Goal: Obtain resource: Download file/media

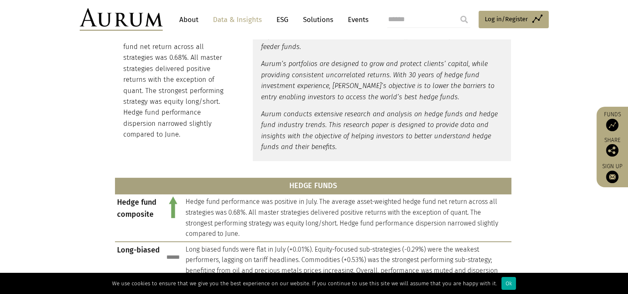
scroll to position [251, 0]
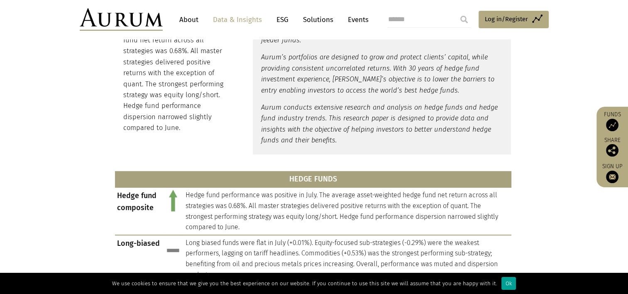
click at [502, 284] on div "Ok" at bounding box center [509, 283] width 15 height 13
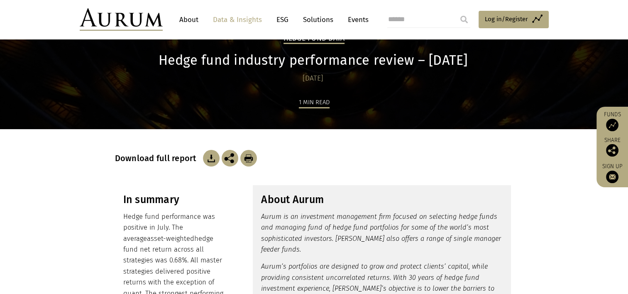
scroll to position [0, 0]
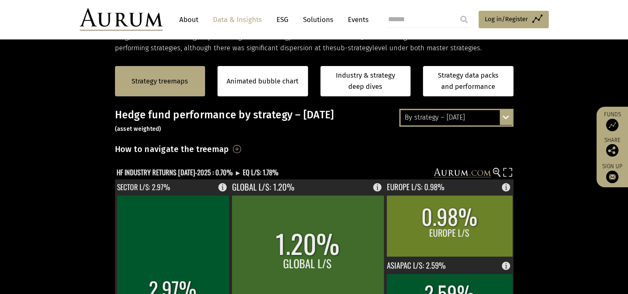
scroll to position [166, 0]
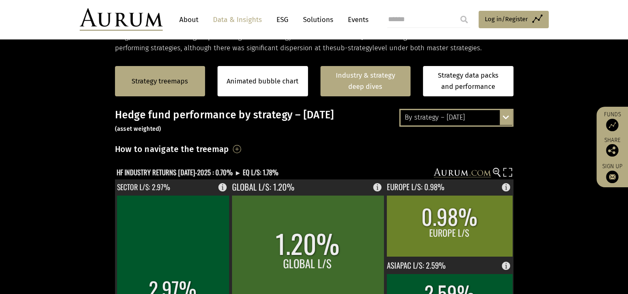
click at [340, 84] on link "Industry & strategy deep dives" at bounding box center [366, 81] width 91 height 30
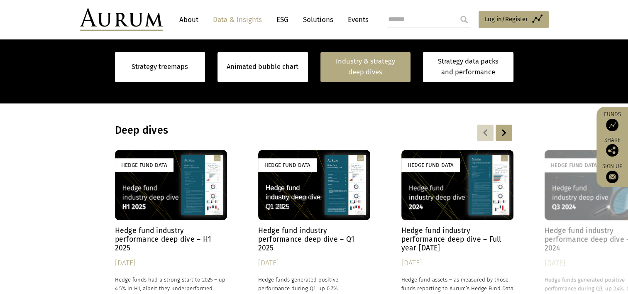
scroll to position [645, 0]
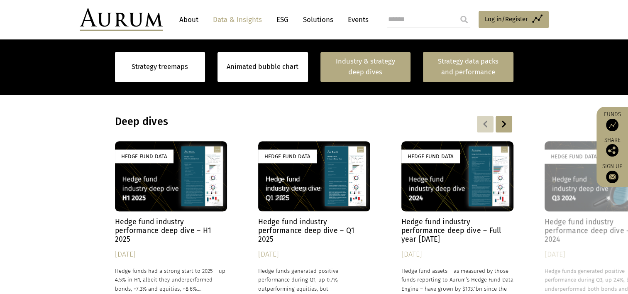
click at [441, 69] on link "Strategy data packs and performance" at bounding box center [468, 67] width 91 height 30
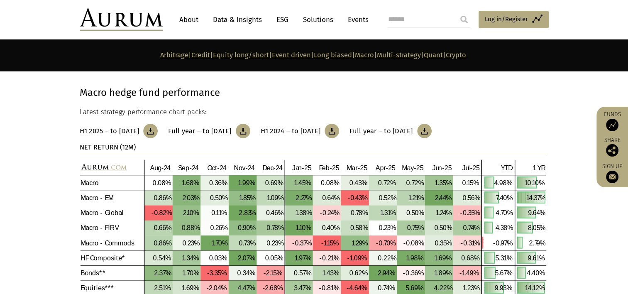
scroll to position [2990, 0]
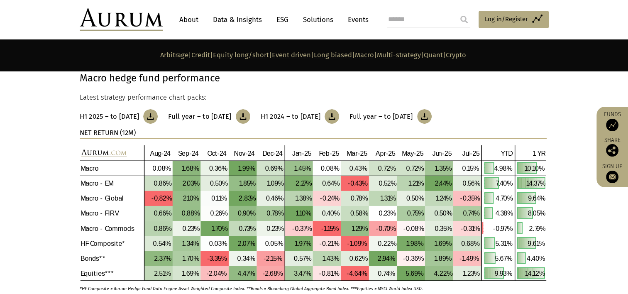
click at [158, 114] on img at bounding box center [150, 116] width 15 height 15
